Goal: Information Seeking & Learning: Learn about a topic

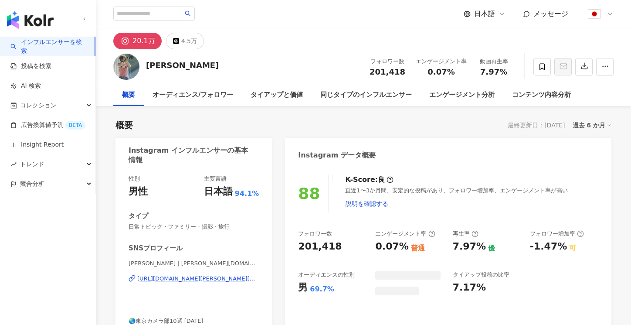
click at [58, 51] on link "インフルエンサーを検索" at bounding box center [48, 46] width 77 height 17
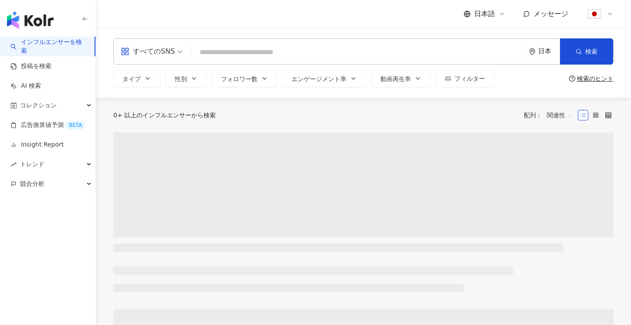
click at [248, 53] on input "search" at bounding box center [358, 52] width 327 height 17
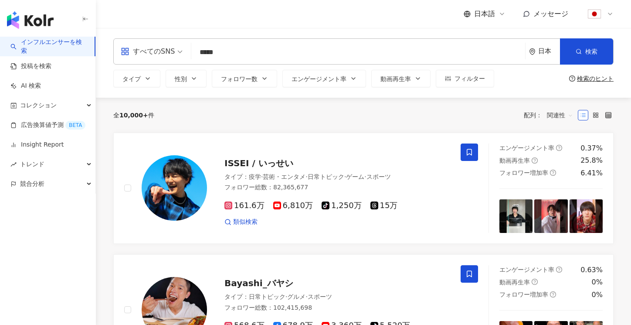
type input "******"
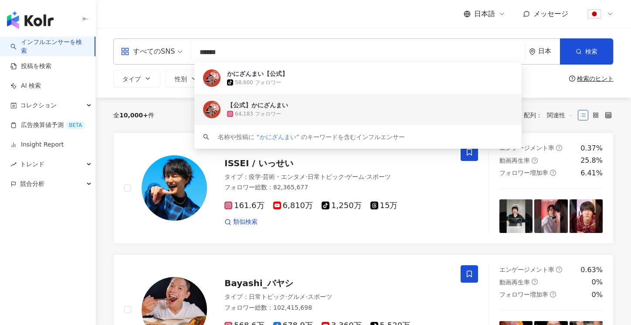
click at [278, 109] on div "64,183 フォロワー" at bounding box center [370, 113] width 286 height 9
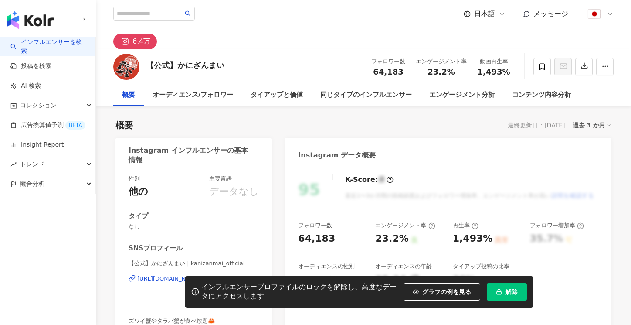
click at [500, 297] on button "解除" at bounding box center [507, 291] width 40 height 17
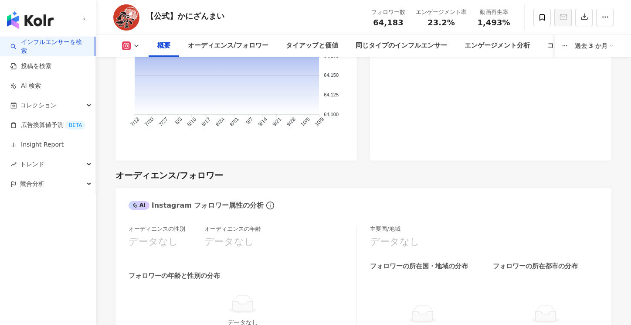
scroll to position [729, 0]
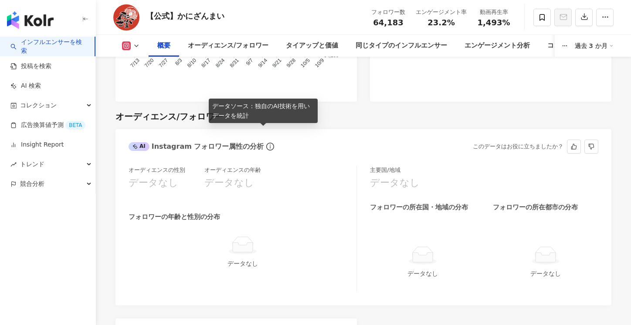
click at [266, 143] on icon "info-circle" at bounding box center [270, 147] width 8 height 8
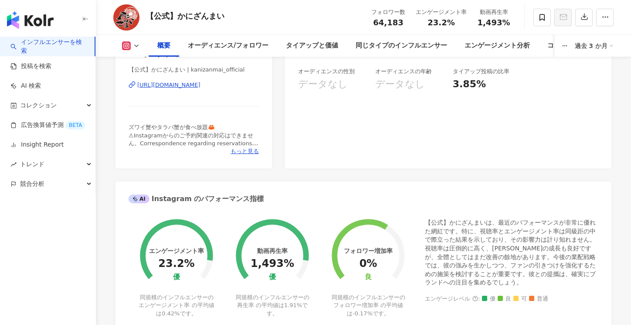
scroll to position [0, 0]
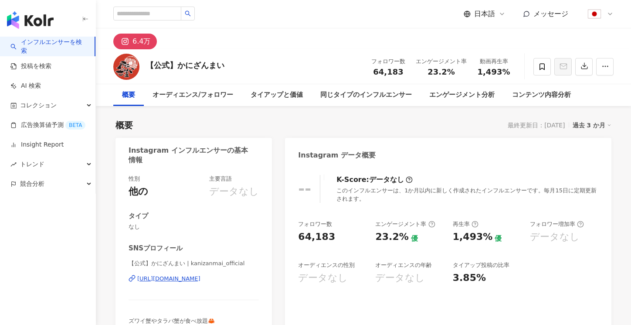
click at [589, 127] on div "過去 3 か月" at bounding box center [592, 124] width 39 height 11
click at [586, 160] on link "過去 6 か月" at bounding box center [597, 161] width 32 height 10
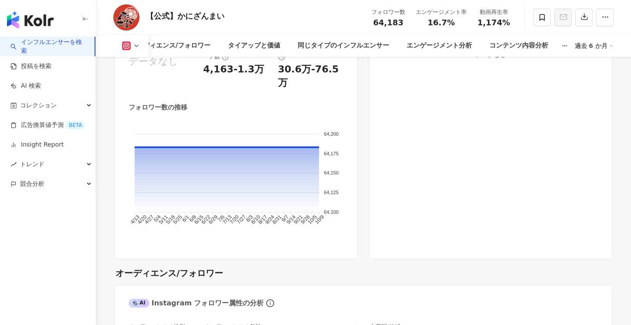
scroll to position [594, 0]
